Goal: Use online tool/utility: Utilize a website feature to perform a specific function

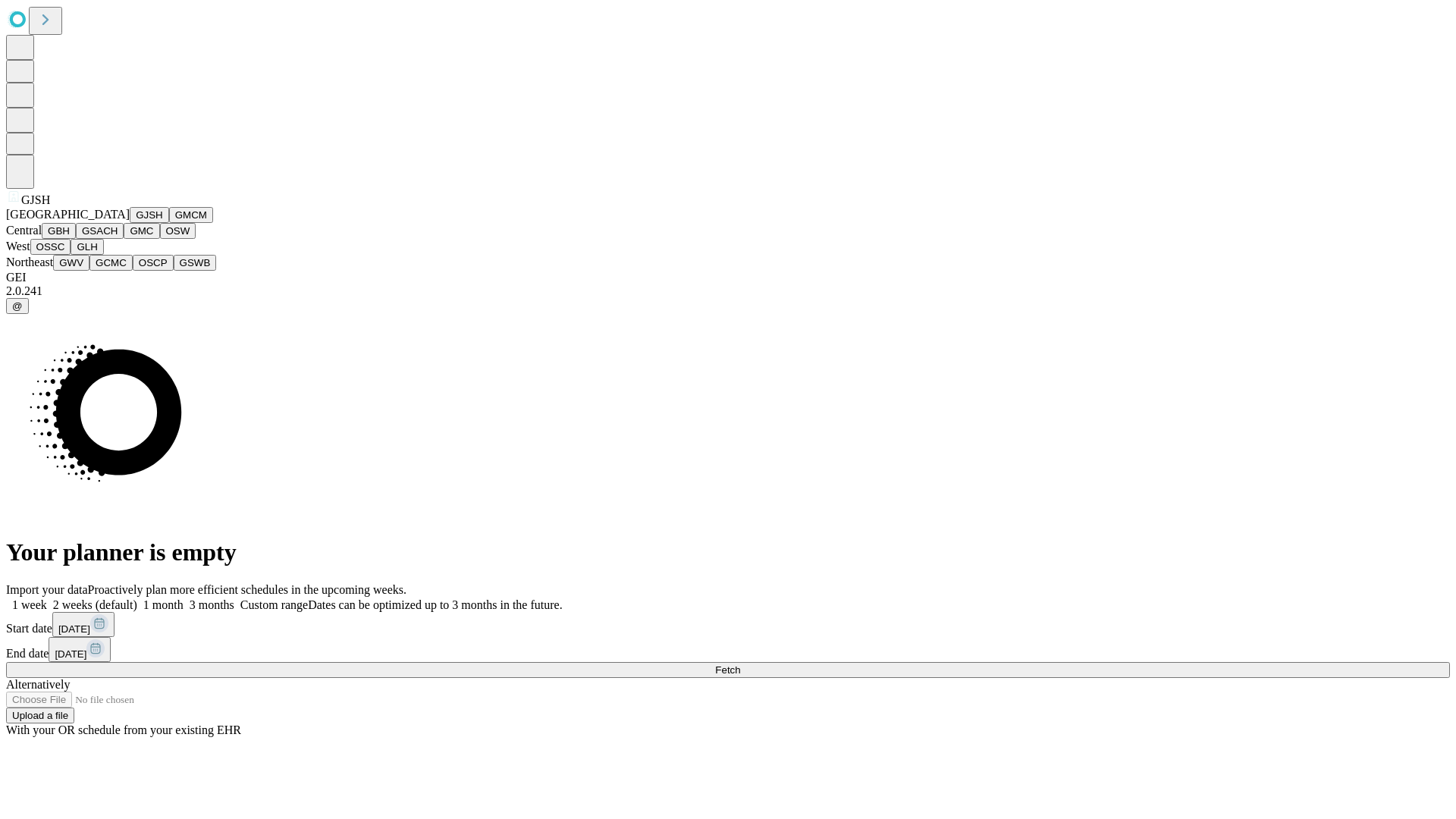
click at [129, 223] on button "GJSH" at bounding box center [149, 214] width 39 height 16
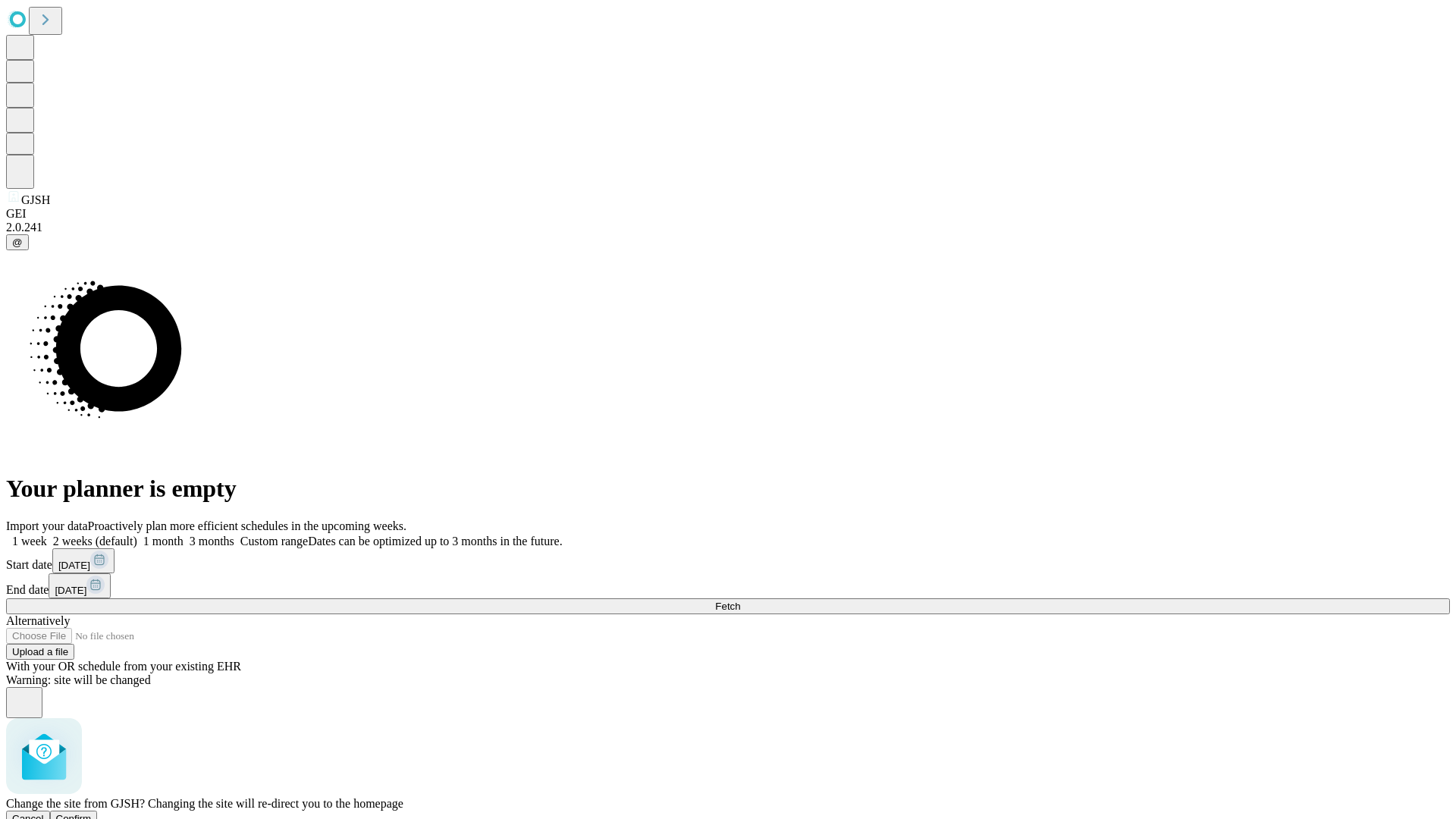
click at [92, 814] on span "Confirm" at bounding box center [74, 819] width 36 height 11
click at [183, 535] on label "1 month" at bounding box center [160, 542] width 46 height 13
click at [740, 601] on span "Fetch" at bounding box center [728, 606] width 25 height 11
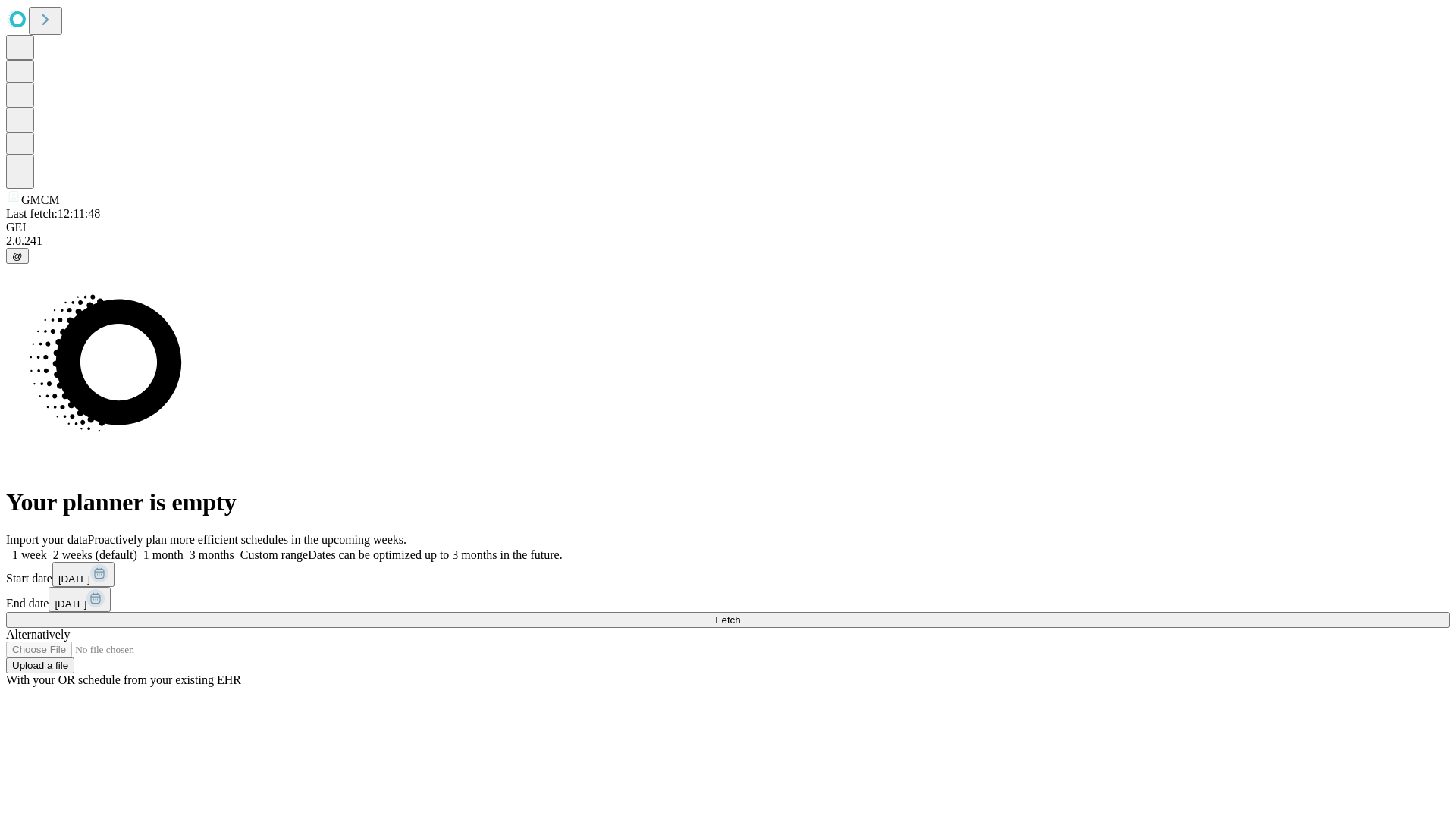
click at [183, 548] on label "1 month" at bounding box center [160, 555] width 46 height 13
click at [740, 615] on span "Fetch" at bounding box center [728, 620] width 25 height 11
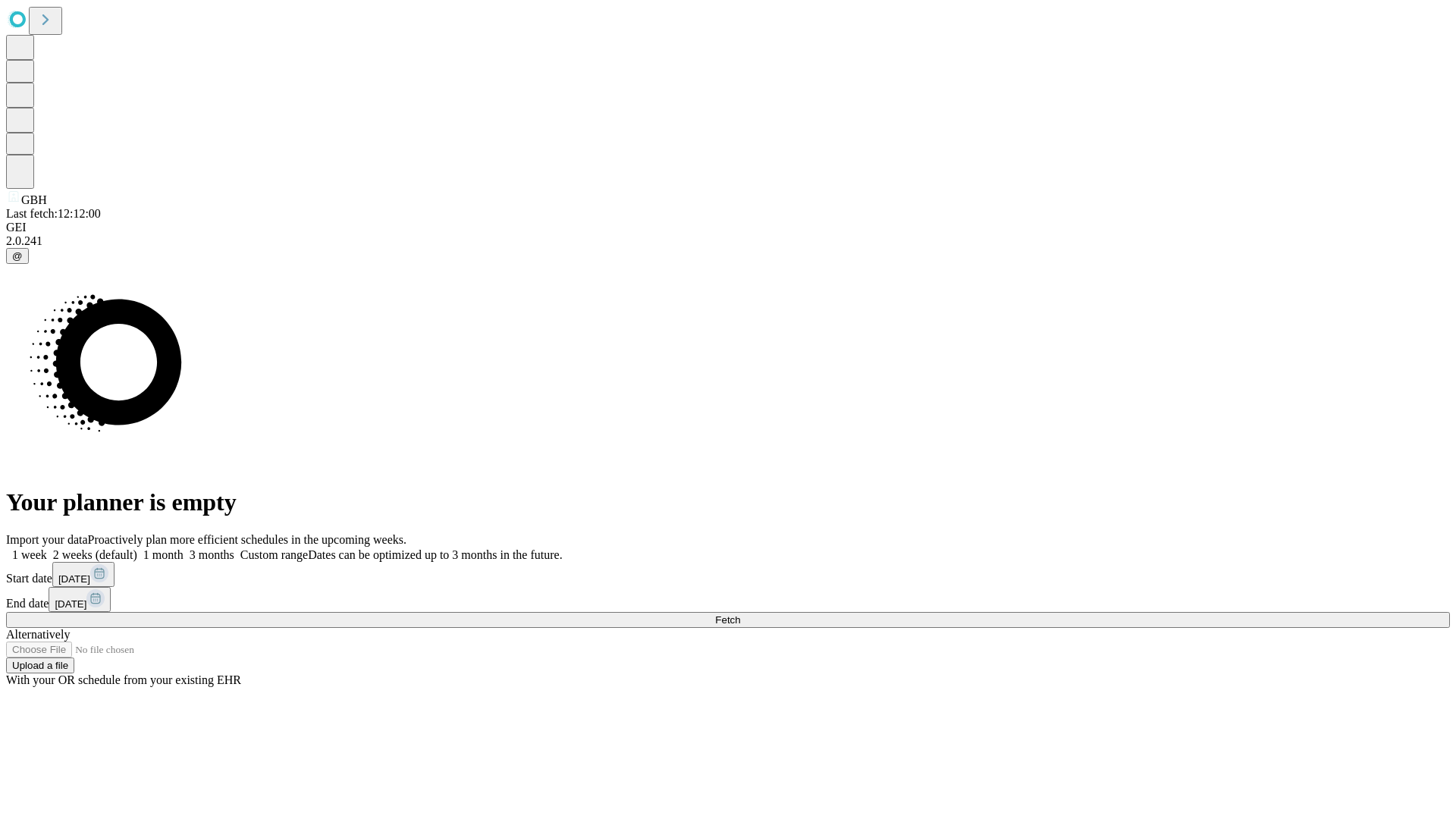
click at [183, 548] on label "1 month" at bounding box center [160, 555] width 46 height 13
click at [740, 615] on span "Fetch" at bounding box center [728, 620] width 25 height 11
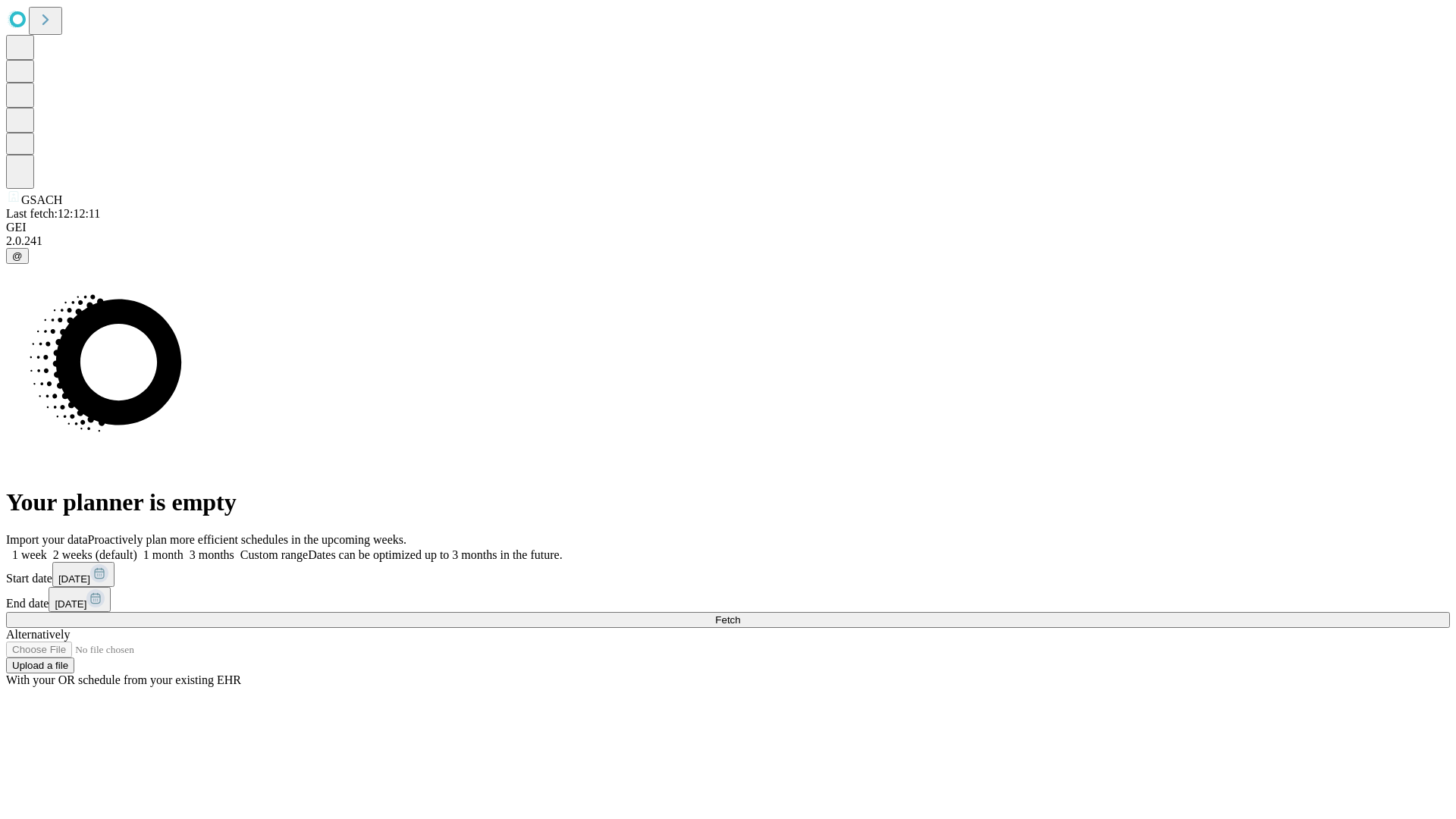
click at [183, 548] on label "1 month" at bounding box center [160, 555] width 46 height 13
click at [740, 615] on span "Fetch" at bounding box center [728, 620] width 25 height 11
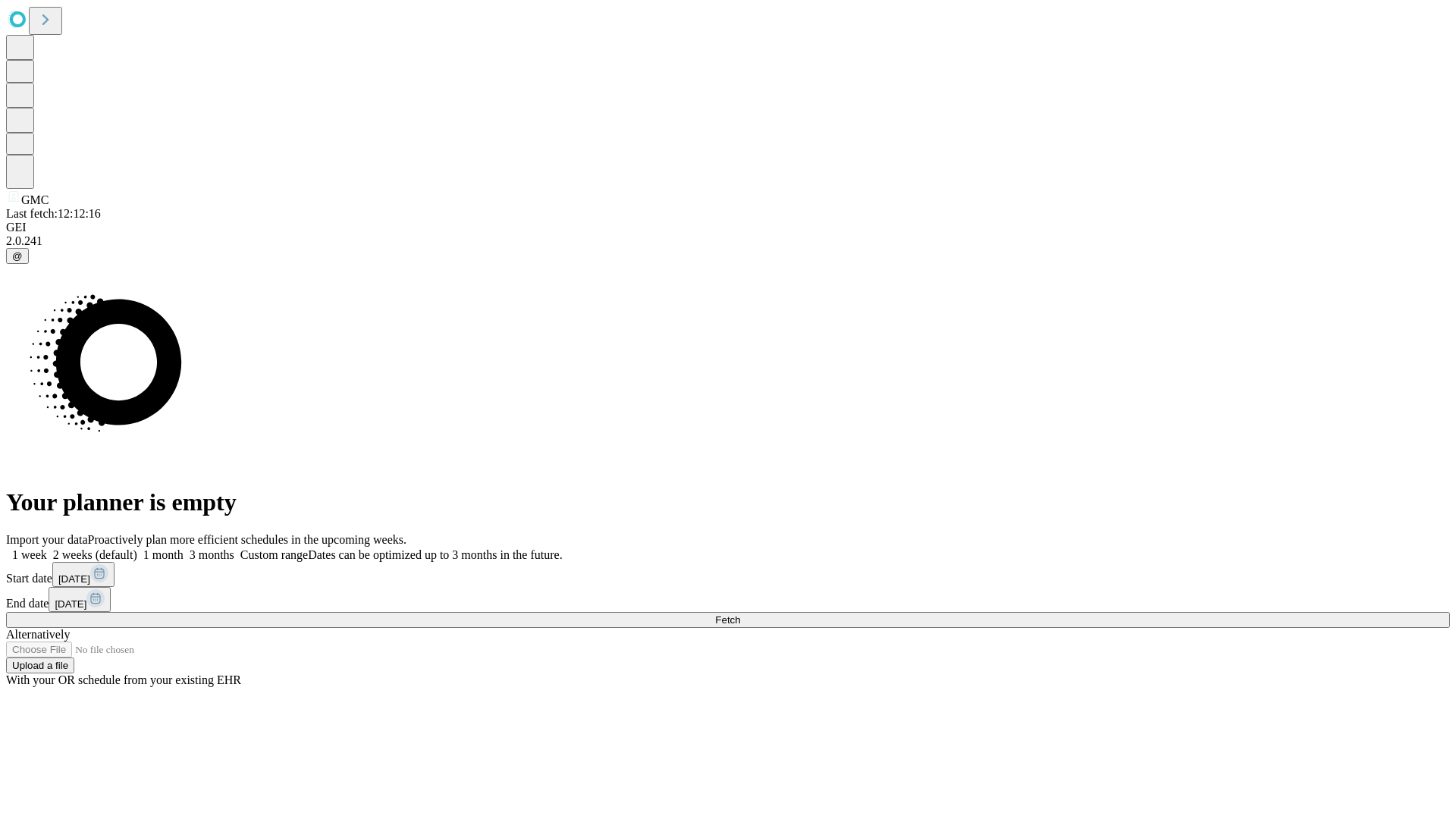
click at [740, 615] on span "Fetch" at bounding box center [728, 620] width 25 height 11
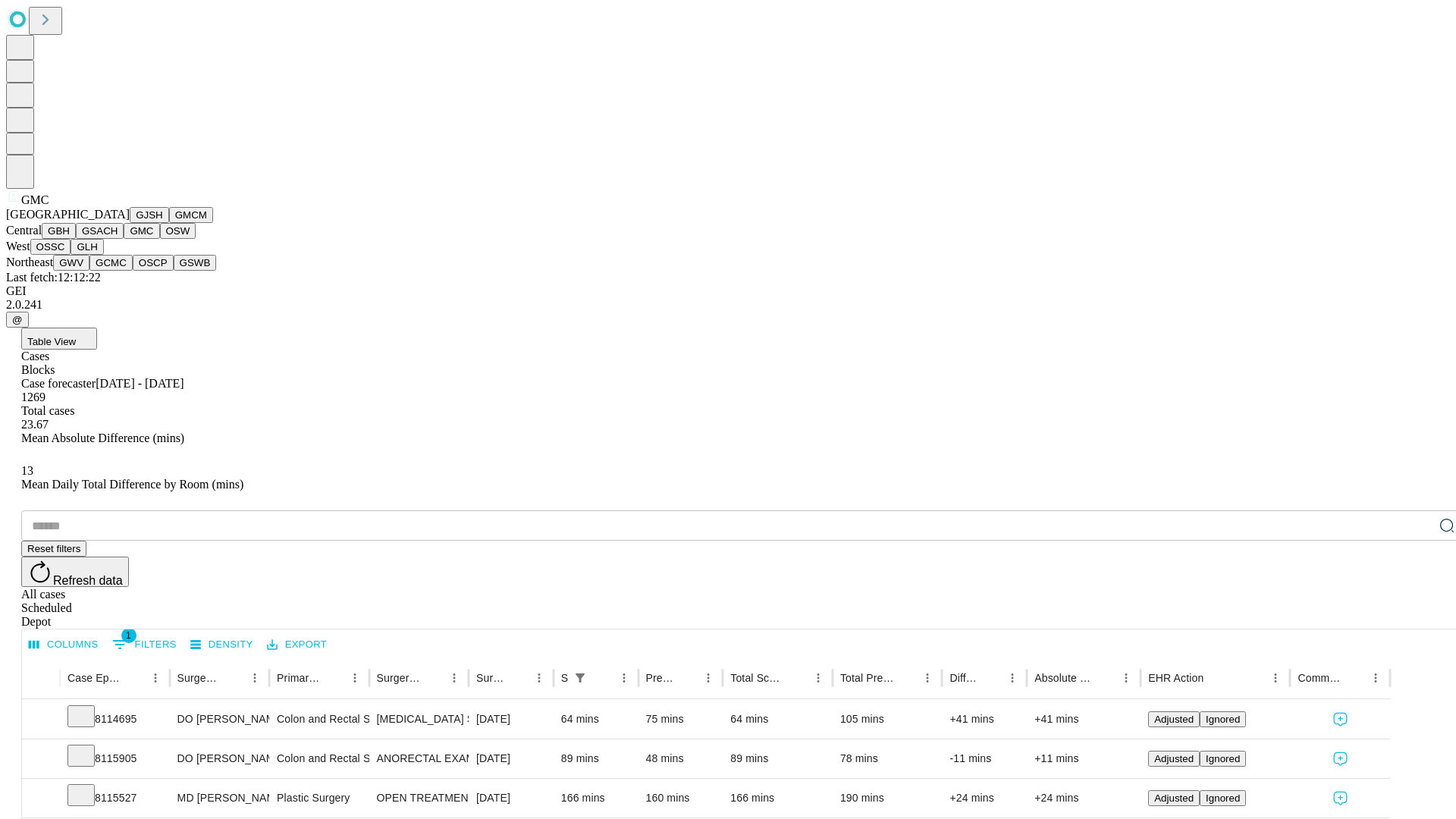
click at [160, 239] on button "OSW" at bounding box center [179, 231] width 36 height 16
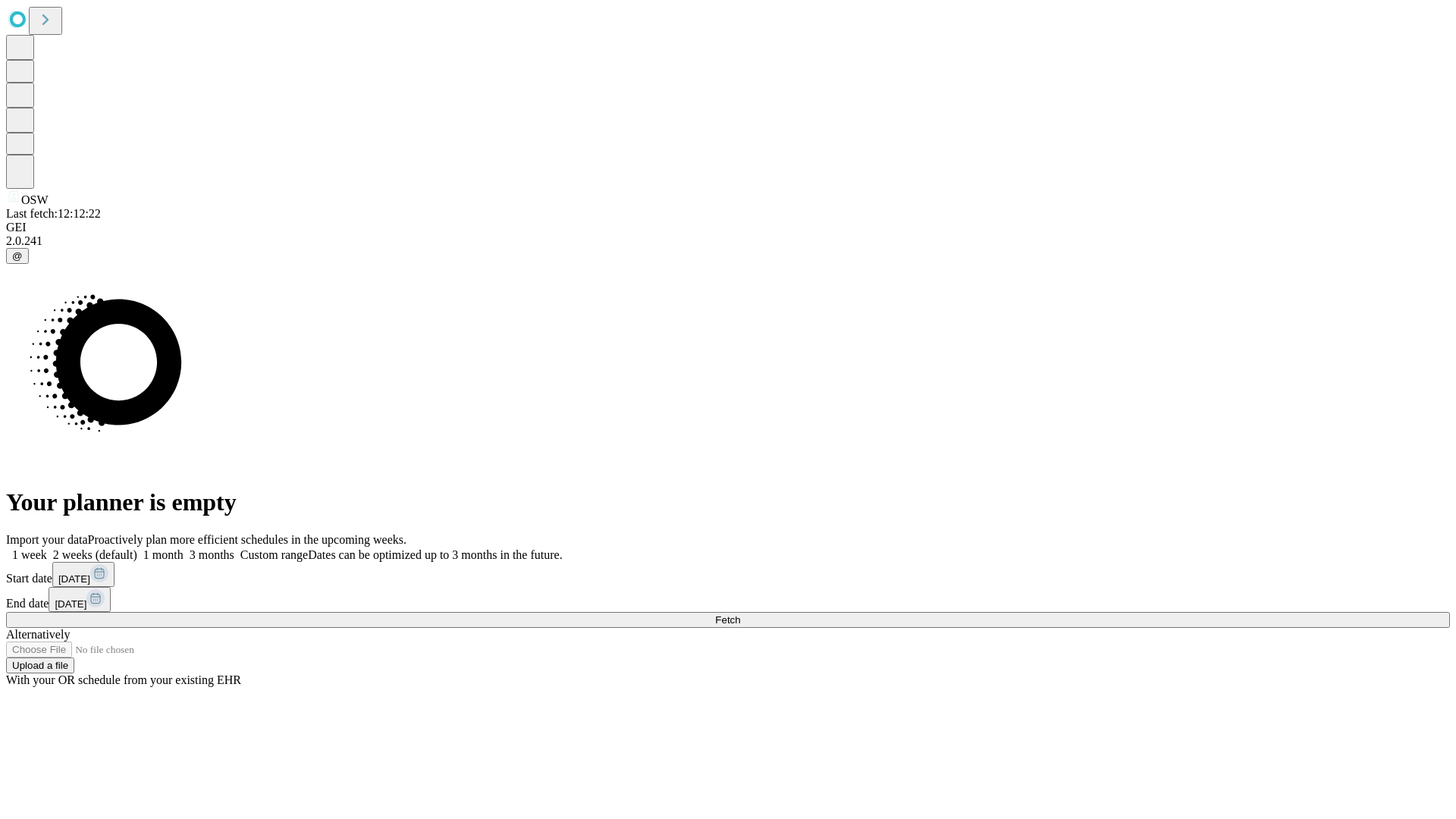
click at [740, 615] on span "Fetch" at bounding box center [728, 620] width 25 height 11
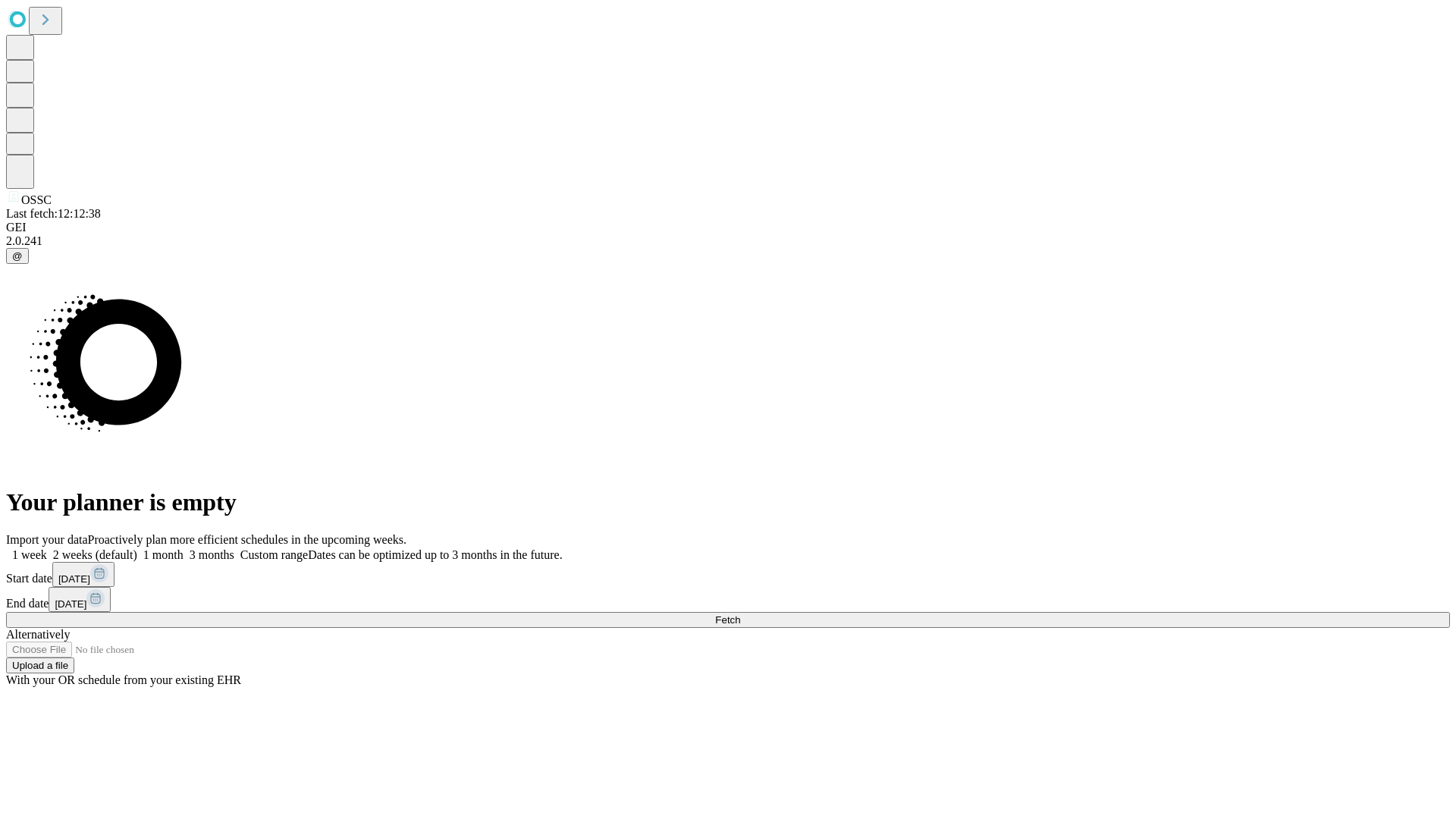
click at [183, 548] on label "1 month" at bounding box center [160, 555] width 46 height 13
click at [740, 615] on span "Fetch" at bounding box center [728, 620] width 25 height 11
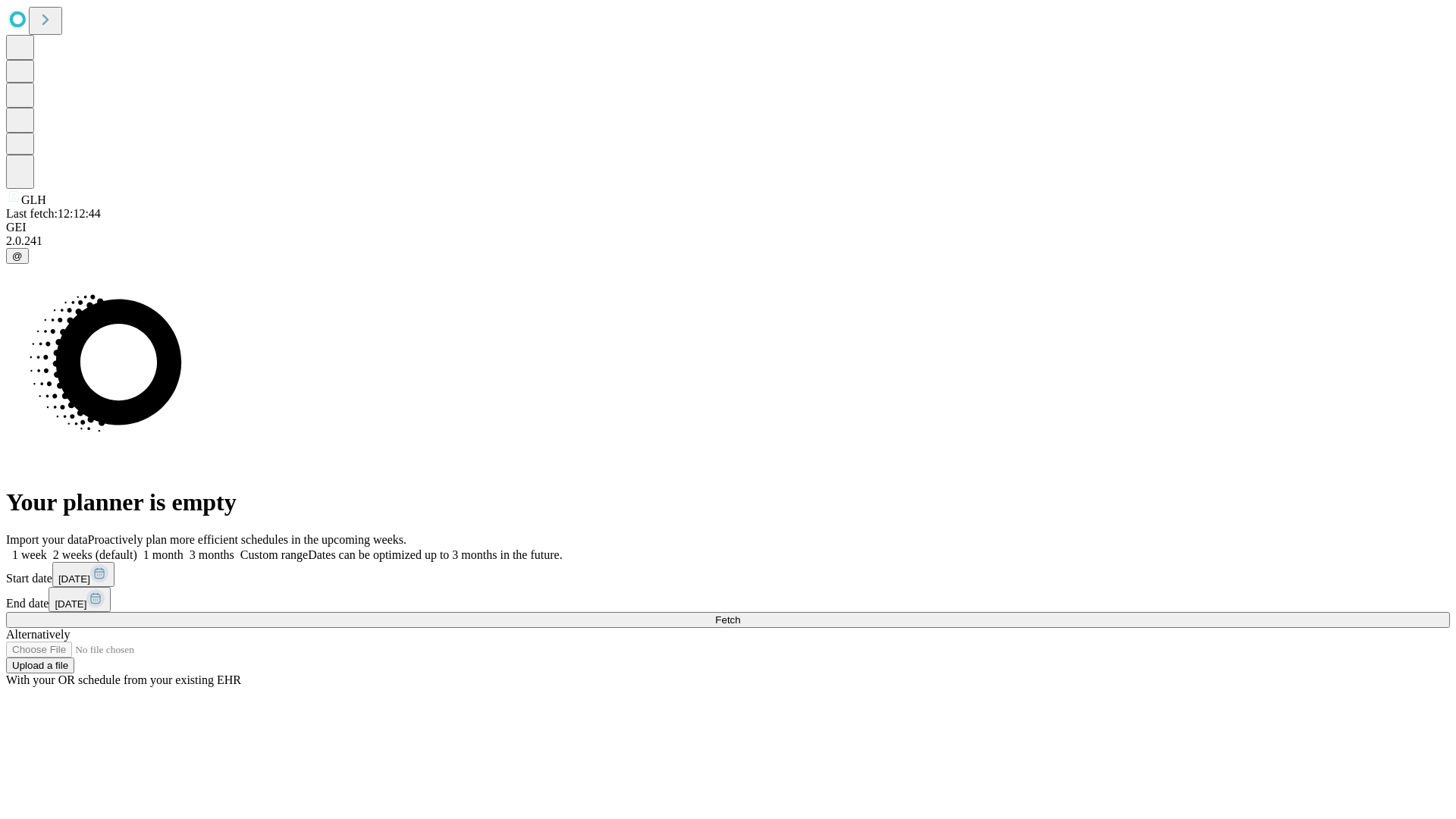
click at [183, 548] on label "1 month" at bounding box center [160, 555] width 46 height 13
click at [740, 615] on span "Fetch" at bounding box center [728, 620] width 25 height 11
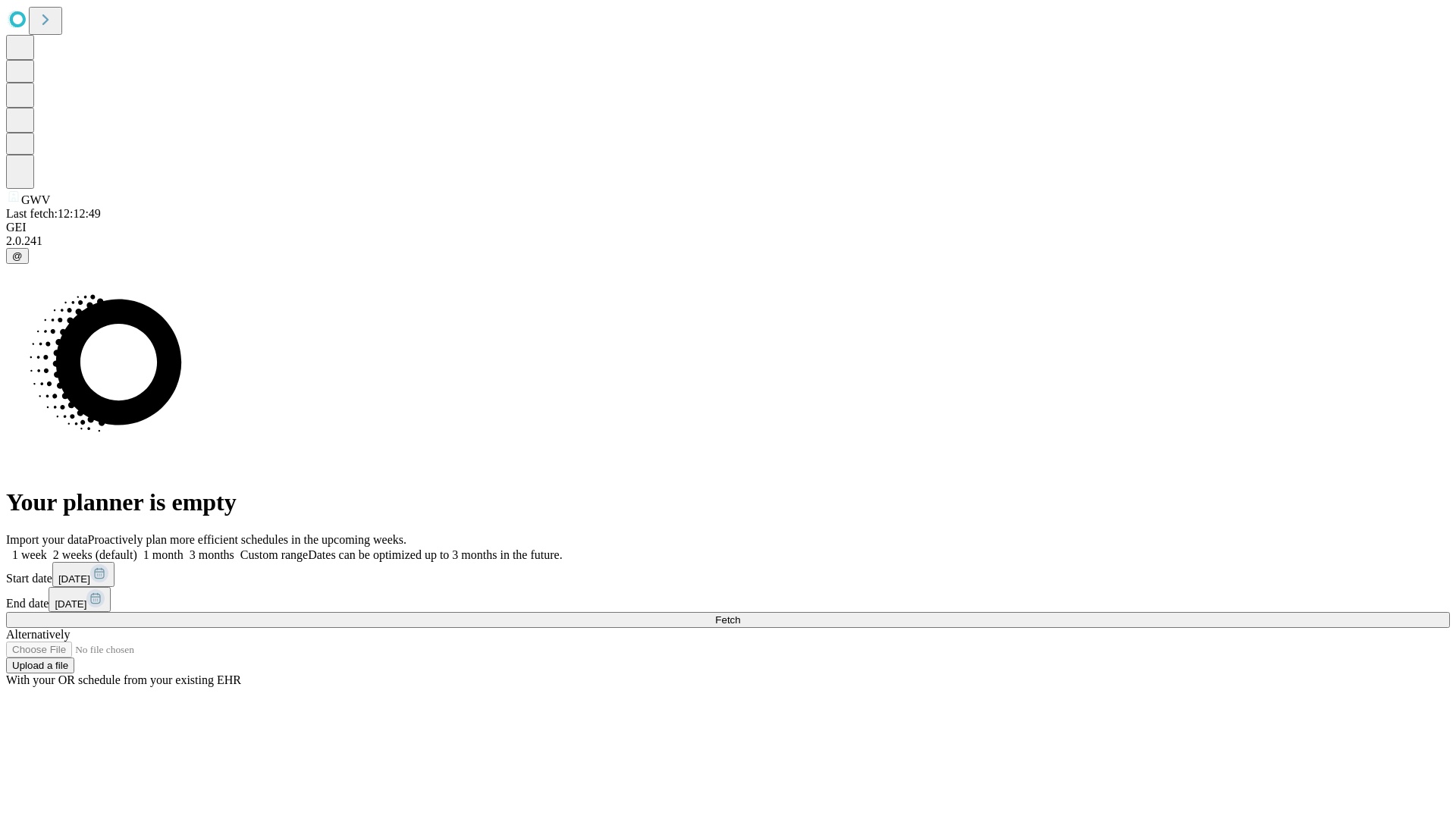
click at [183, 548] on label "1 month" at bounding box center [160, 555] width 46 height 13
click at [740, 615] on span "Fetch" at bounding box center [728, 620] width 25 height 11
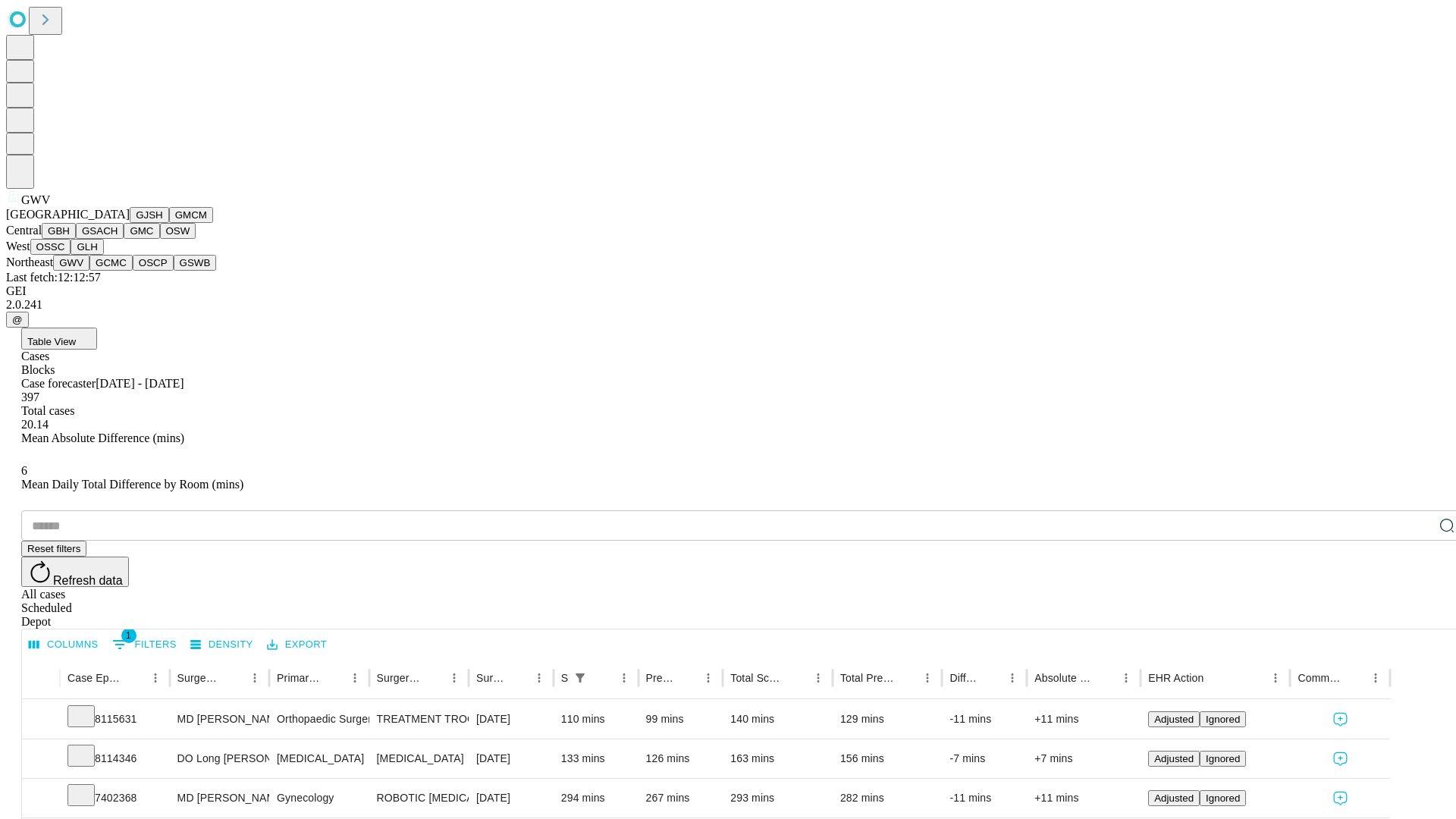
click at [118, 271] on button "GCMC" at bounding box center [110, 263] width 43 height 16
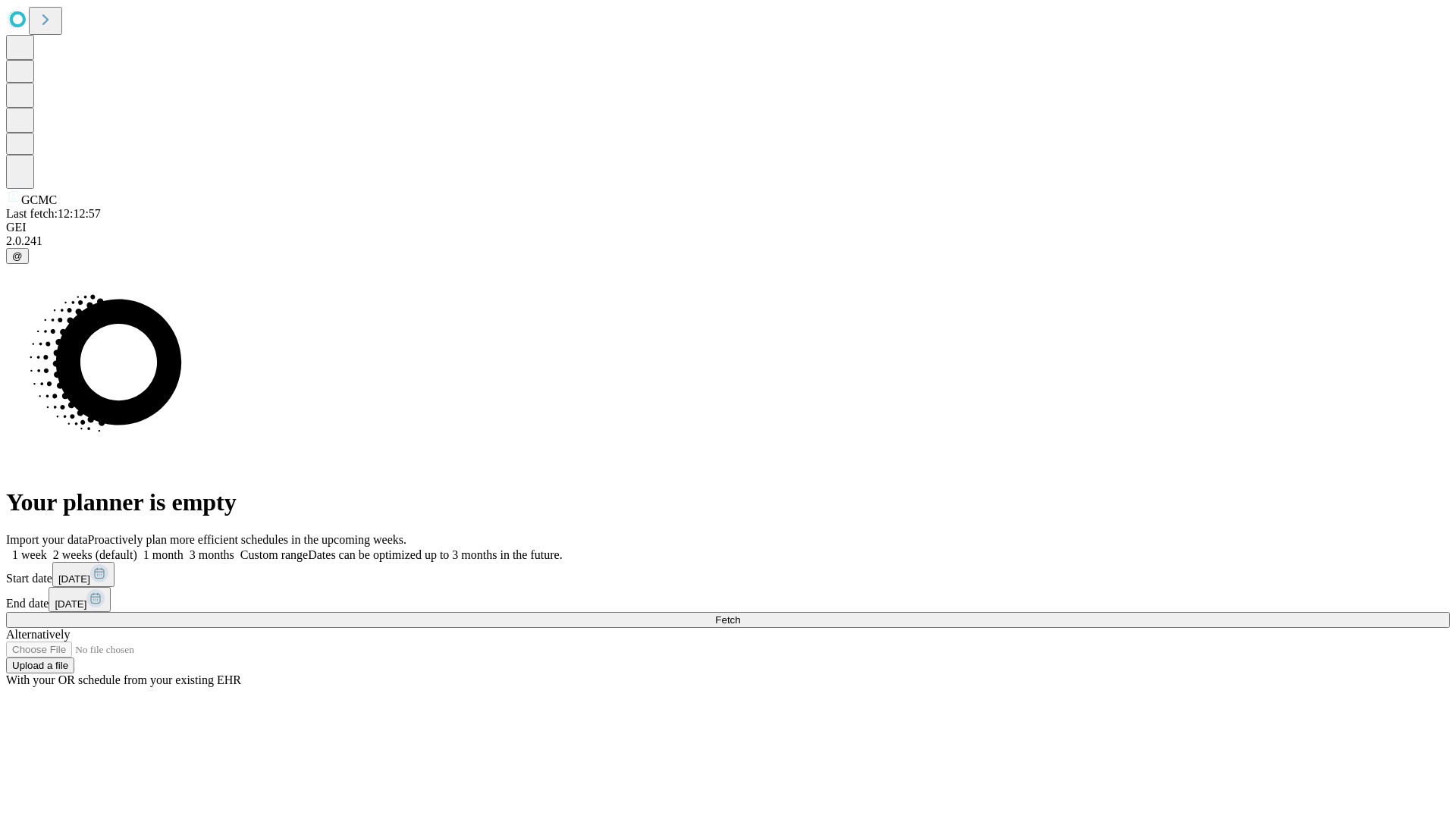
click at [740, 615] on span "Fetch" at bounding box center [728, 620] width 25 height 11
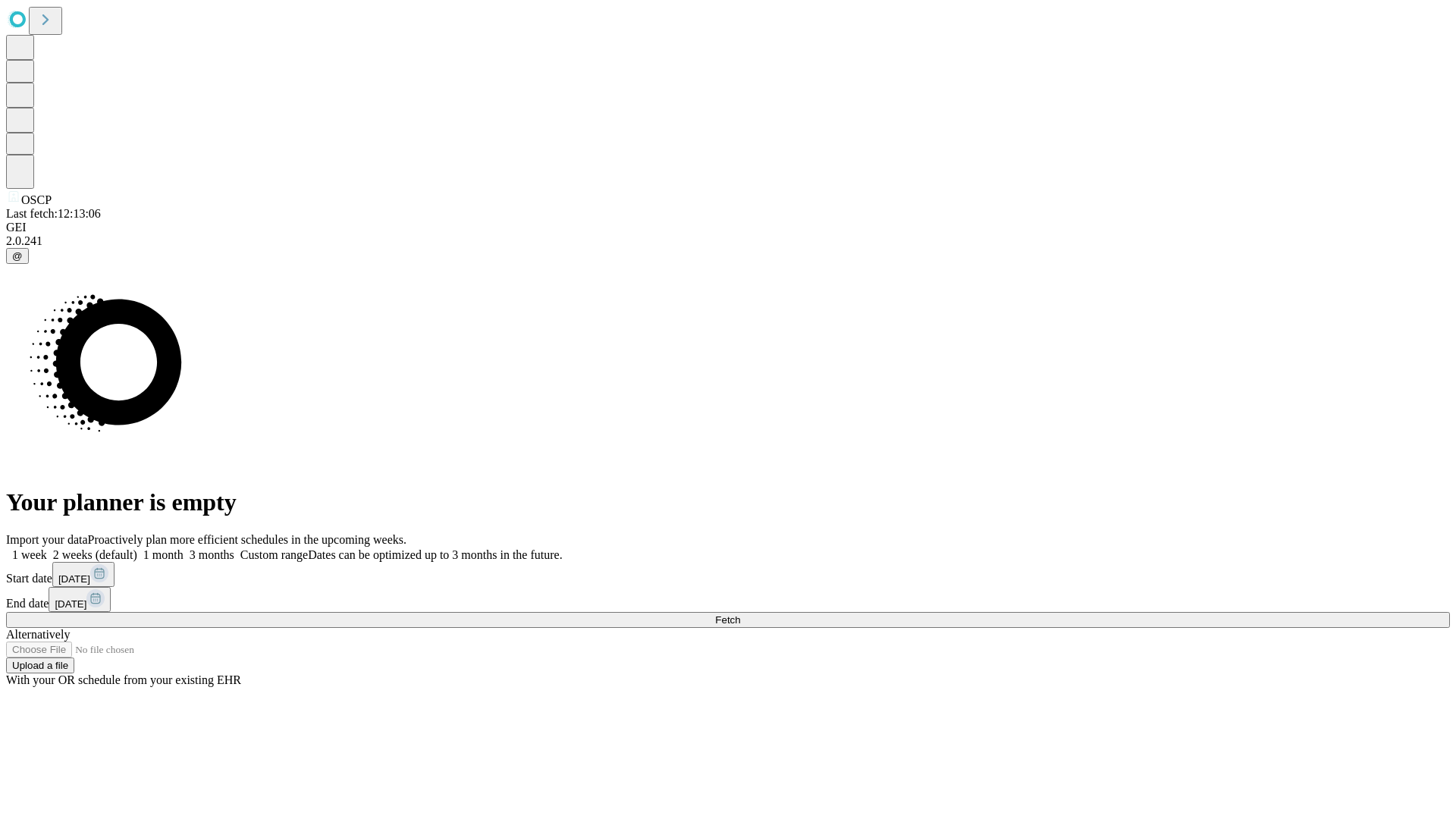
click at [183, 548] on label "1 month" at bounding box center [160, 555] width 46 height 13
click at [740, 615] on span "Fetch" at bounding box center [728, 620] width 25 height 11
